Goal: Navigation & Orientation: Find specific page/section

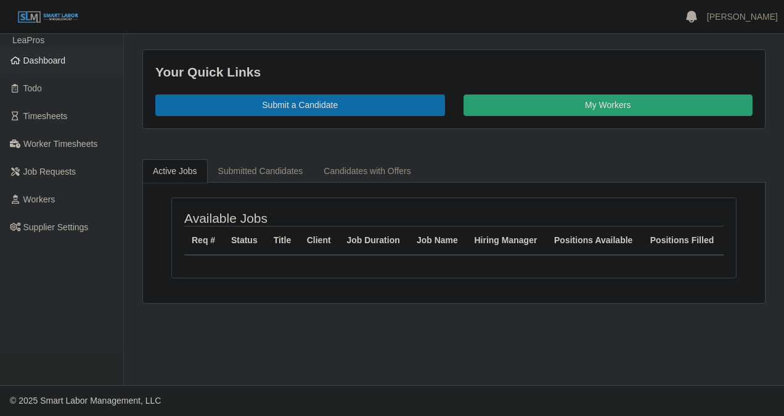
click at [38, 58] on span "Dashboard" at bounding box center [44, 60] width 43 height 10
click at [52, 65] on span "Dashboard" at bounding box center [44, 60] width 43 height 10
click at [38, 57] on span "Dashboard" at bounding box center [44, 60] width 43 height 10
